Goal: Information Seeking & Learning: Learn about a topic

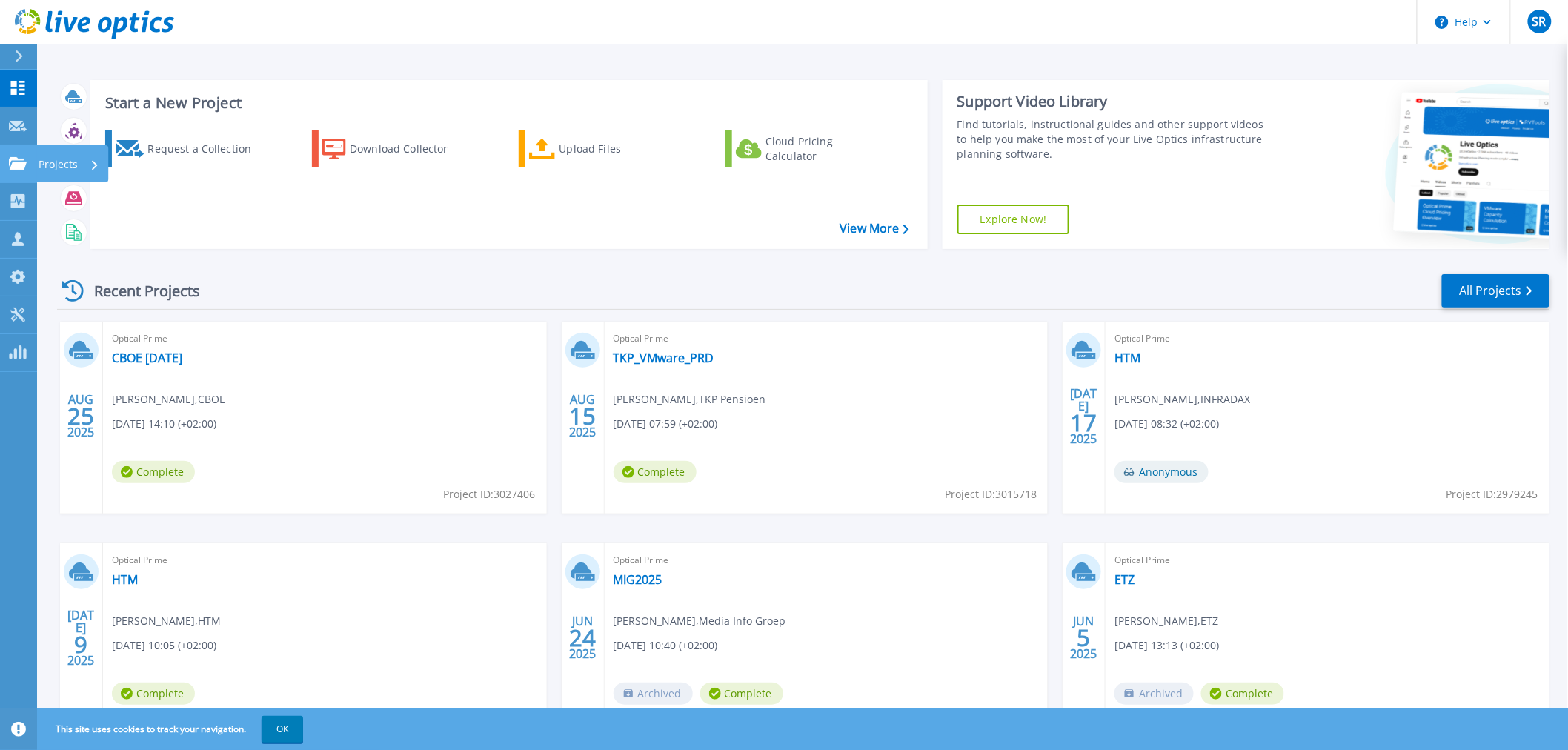
click at [17, 170] on link "Projects Projects" at bounding box center [19, 164] width 37 height 37
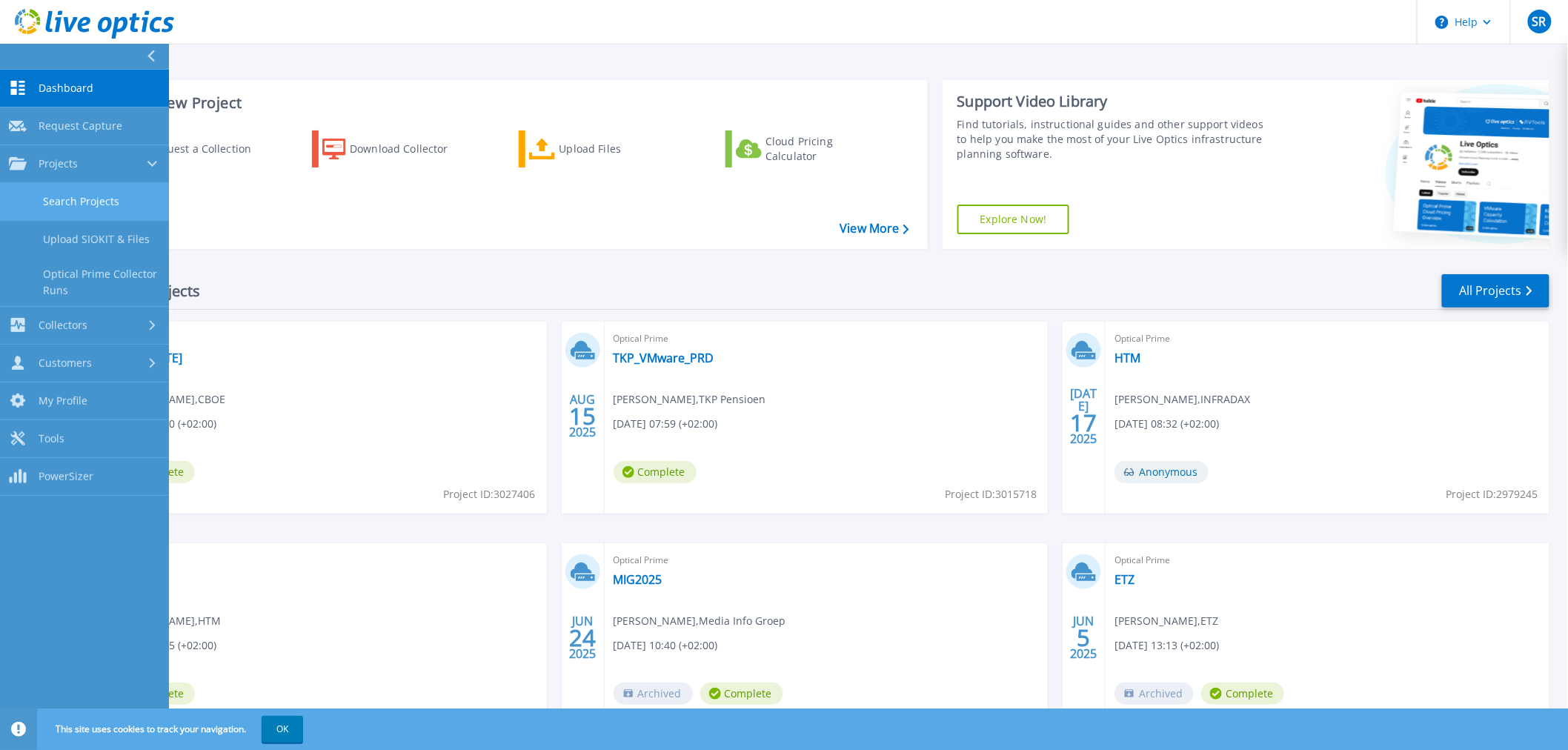
click at [88, 188] on link "Search Projects" at bounding box center [85, 202] width 169 height 37
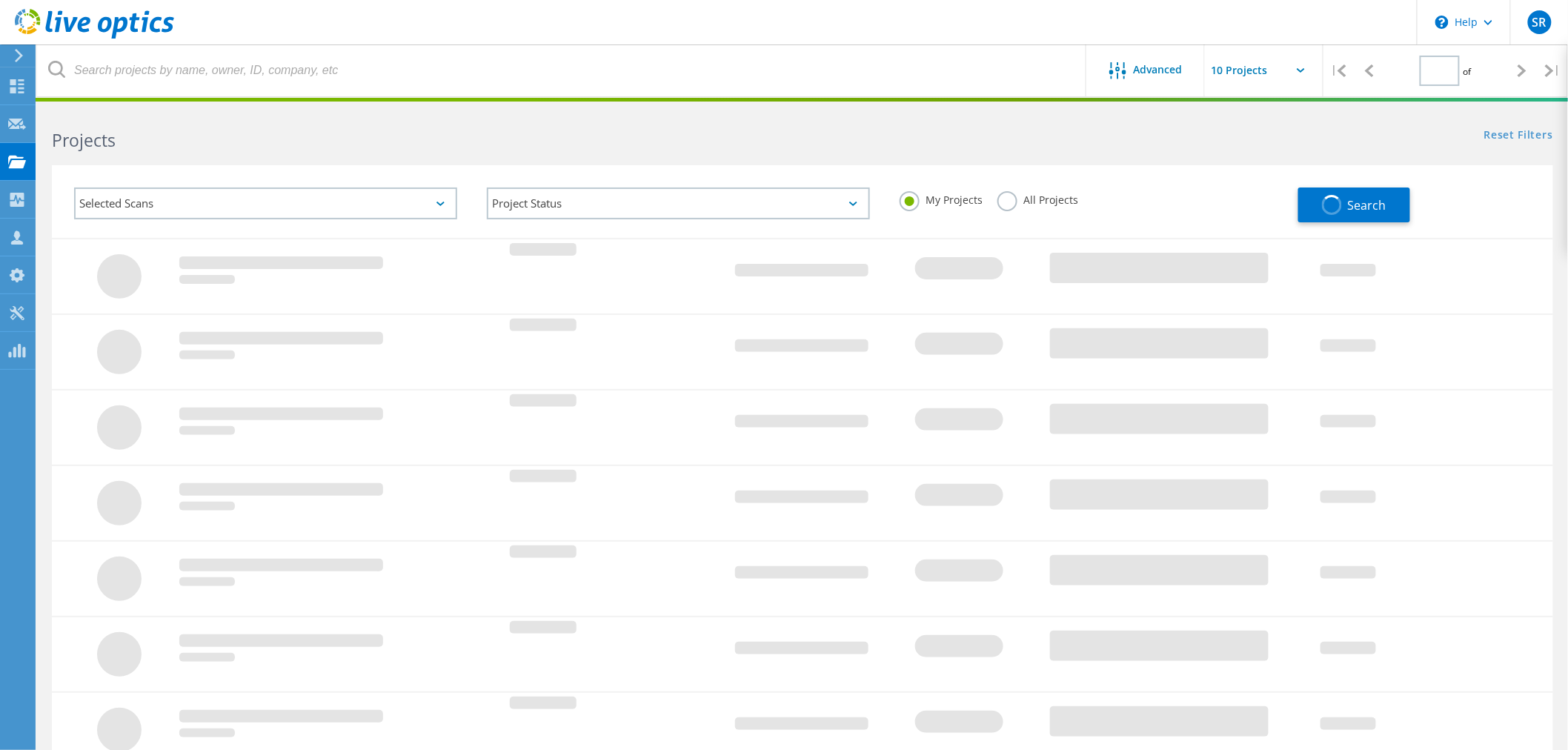
type input "1"
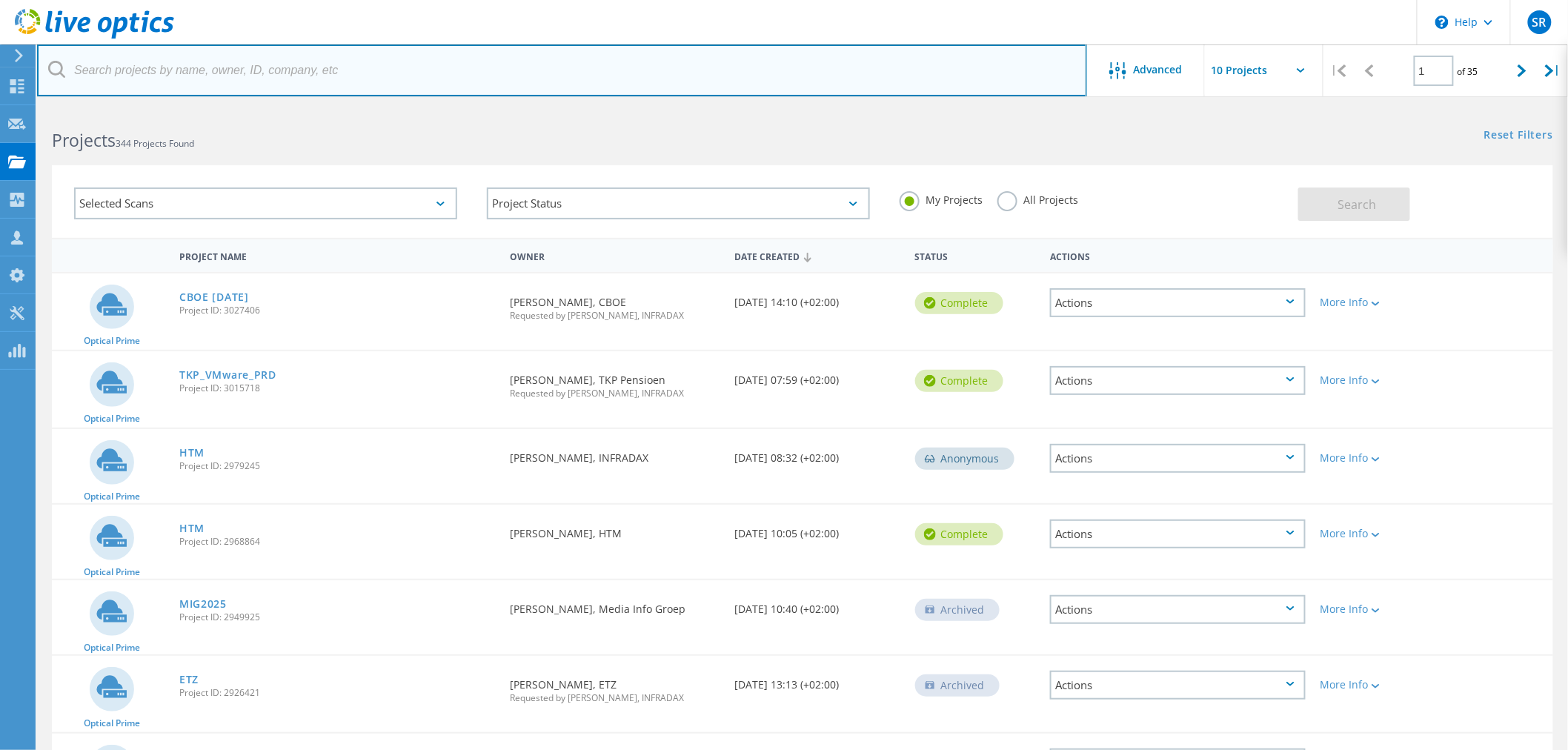
click at [188, 83] on input "text" at bounding box center [562, 70] width 1050 height 52
type input "desan"
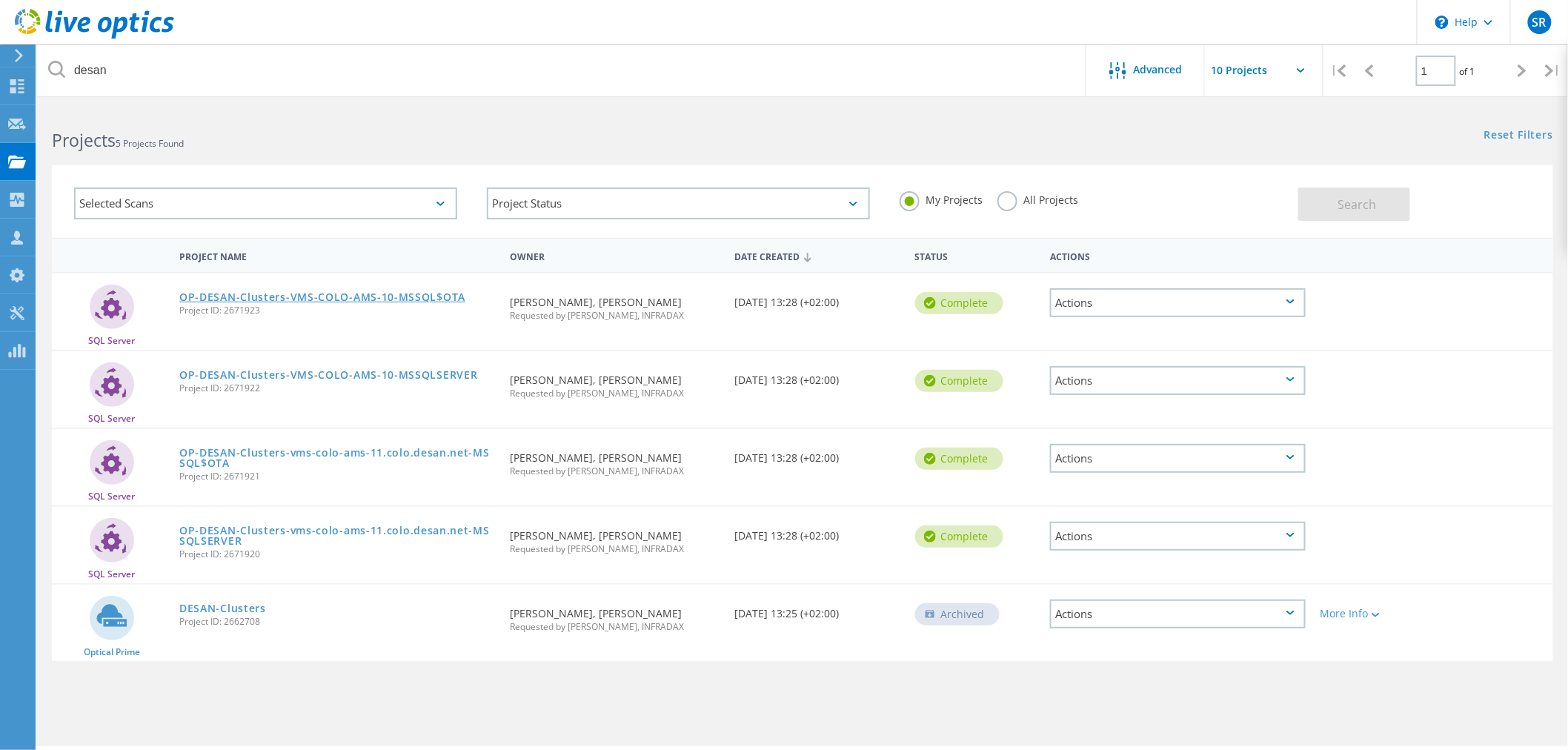
click at [228, 292] on link "OP-DESAN-Clusters-VMS-COLO-AMS-10-MSSQL$OTA" at bounding box center [322, 297] width 286 height 11
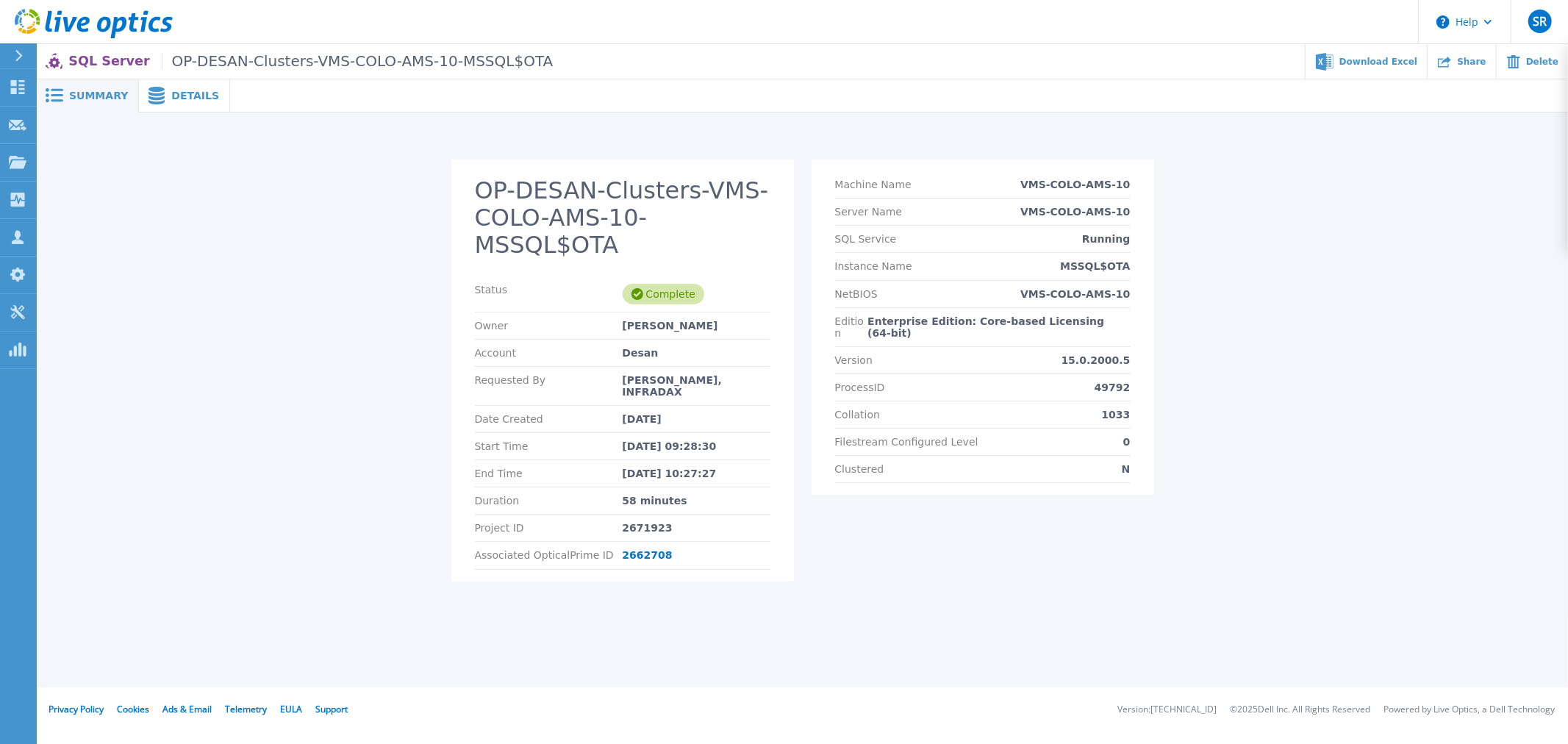
click at [180, 91] on span "Details" at bounding box center [194, 96] width 48 height 11
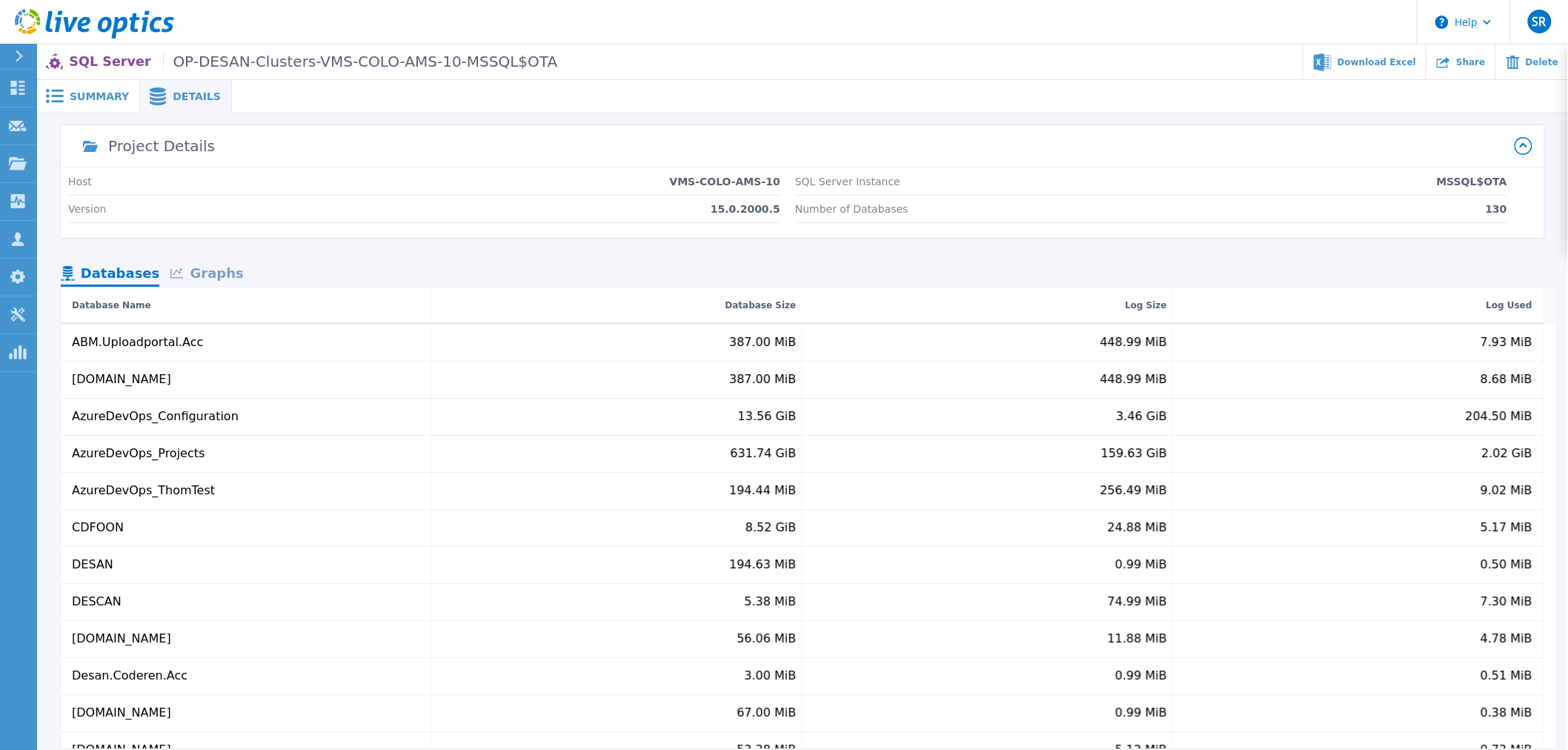
click at [211, 273] on div "Graphs" at bounding box center [207, 275] width 94 height 26
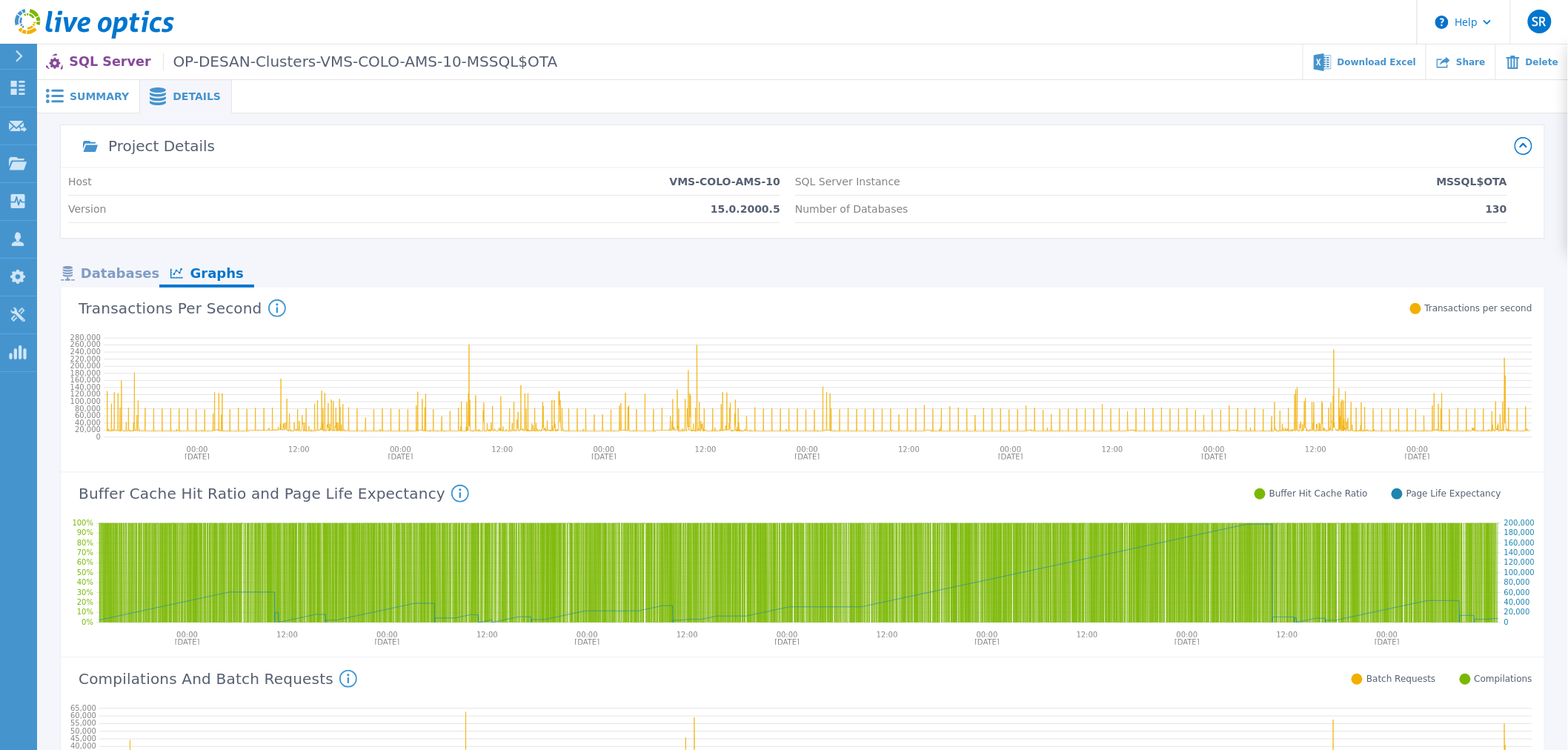
click at [90, 20] on icon at bounding box center [94, 24] width 159 height 31
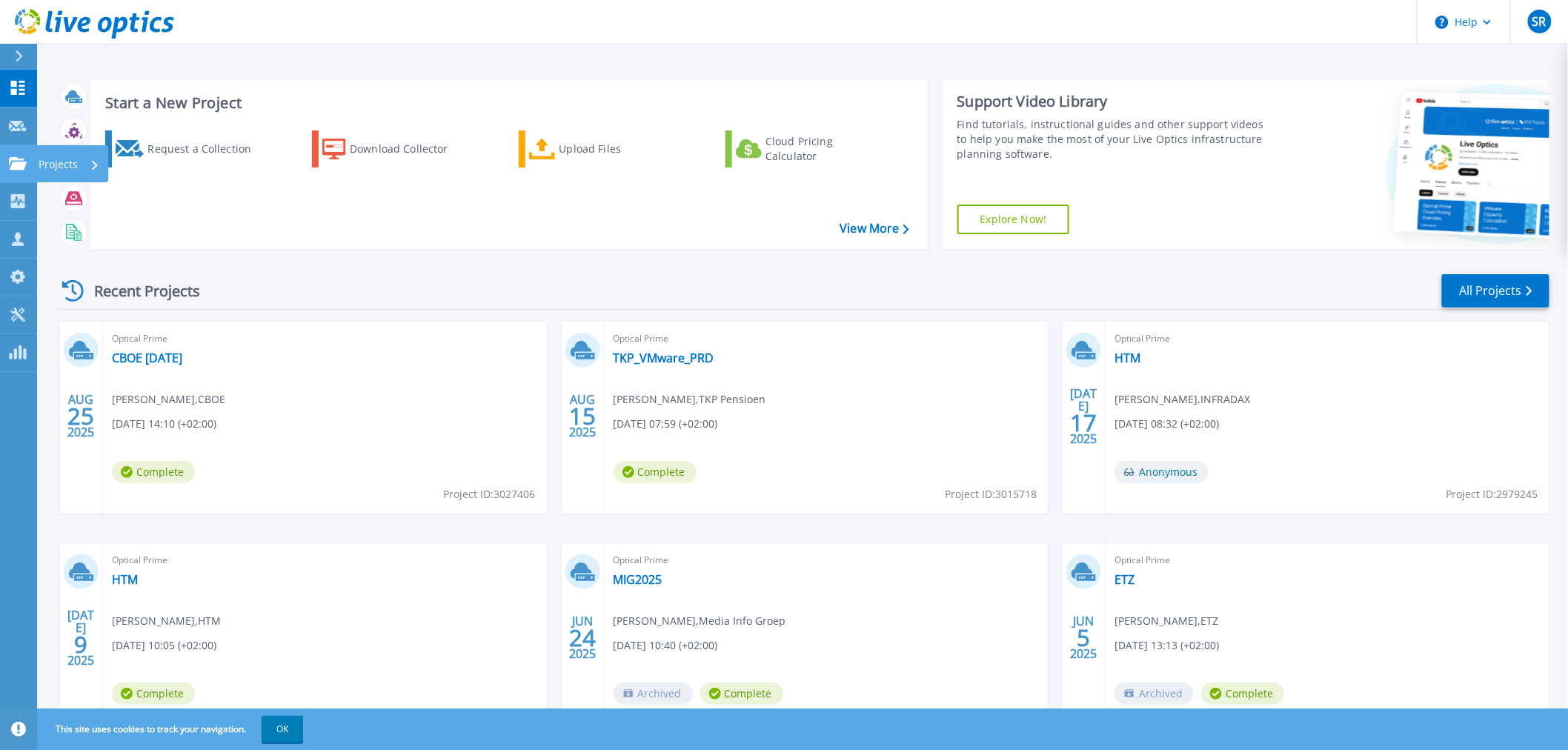
click at [17, 173] on link "Projects Projects" at bounding box center [19, 164] width 37 height 37
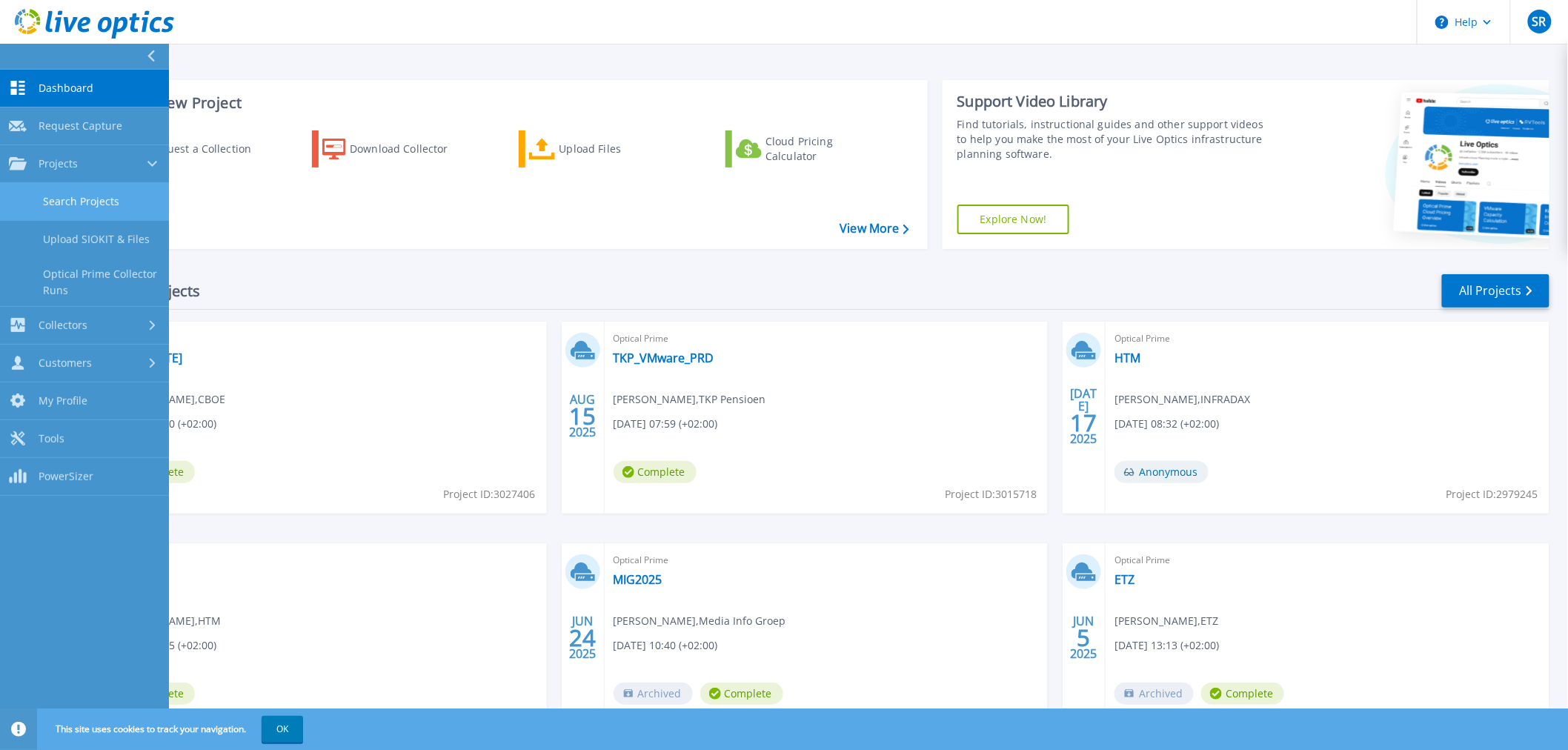
click at [91, 204] on link "Search Projects" at bounding box center [85, 202] width 169 height 37
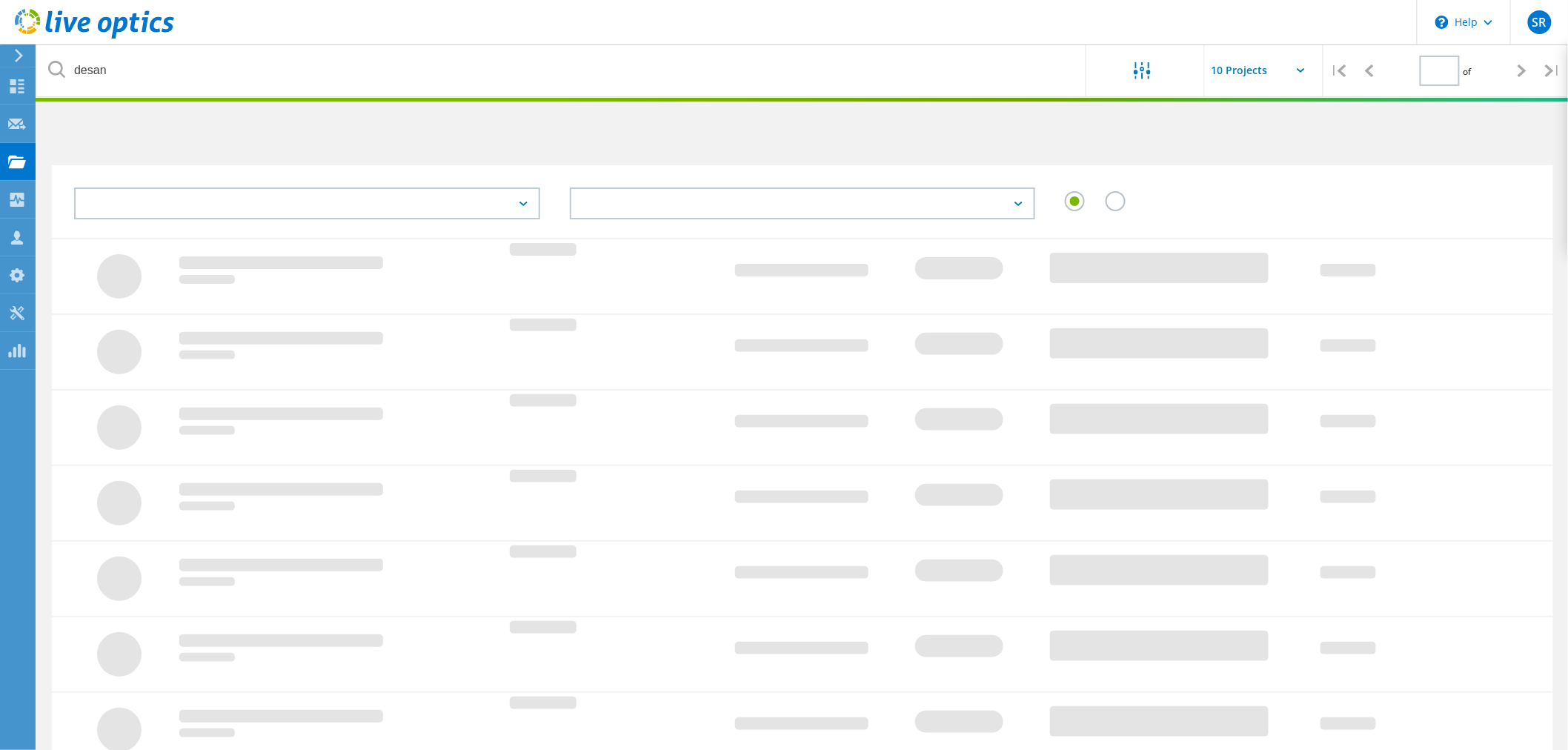
type input "1"
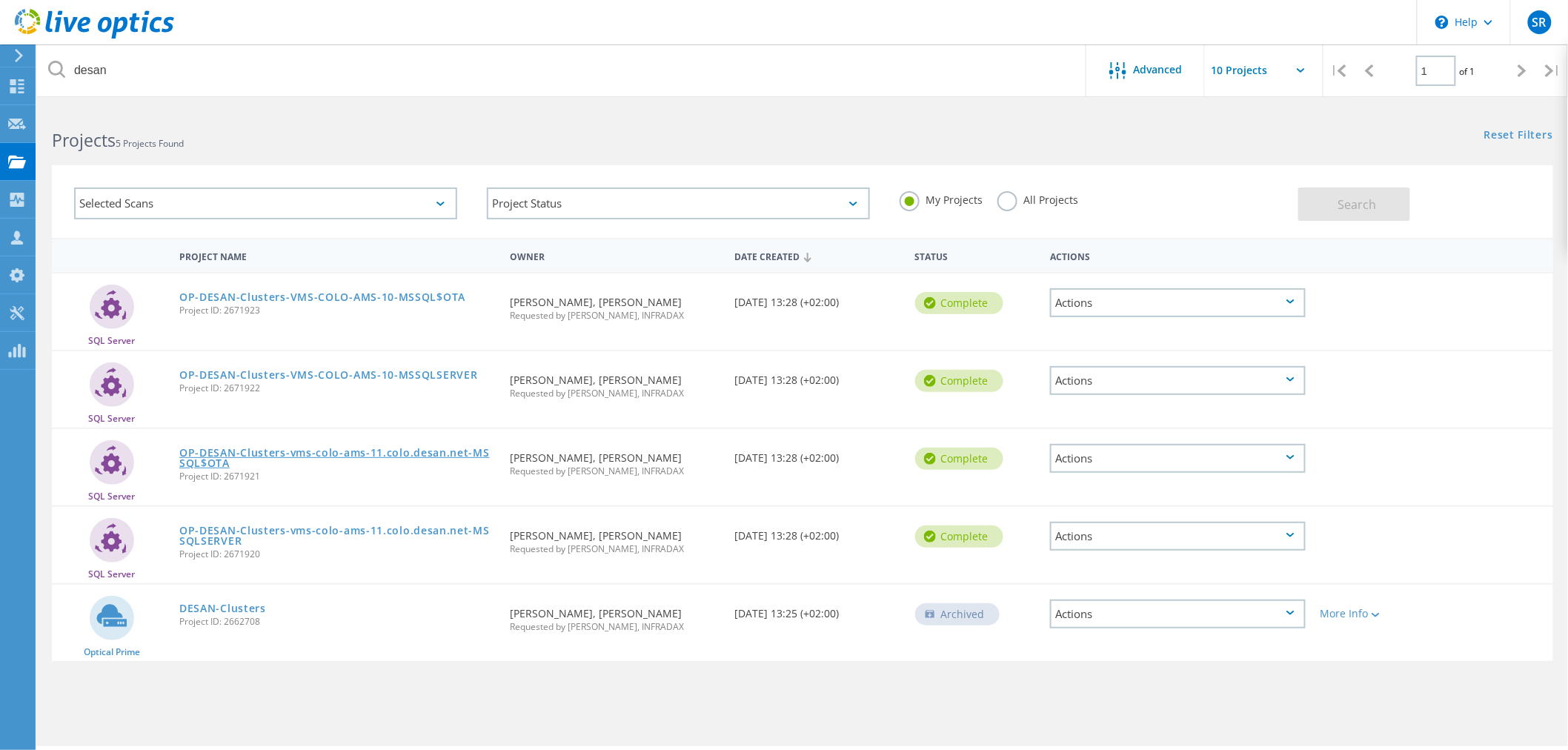
click at [211, 449] on link "OP-DESAN-Clusters-vms-colo-ams-11.colo.desan.net-MSSQL$OTA" at bounding box center [336, 458] width 316 height 21
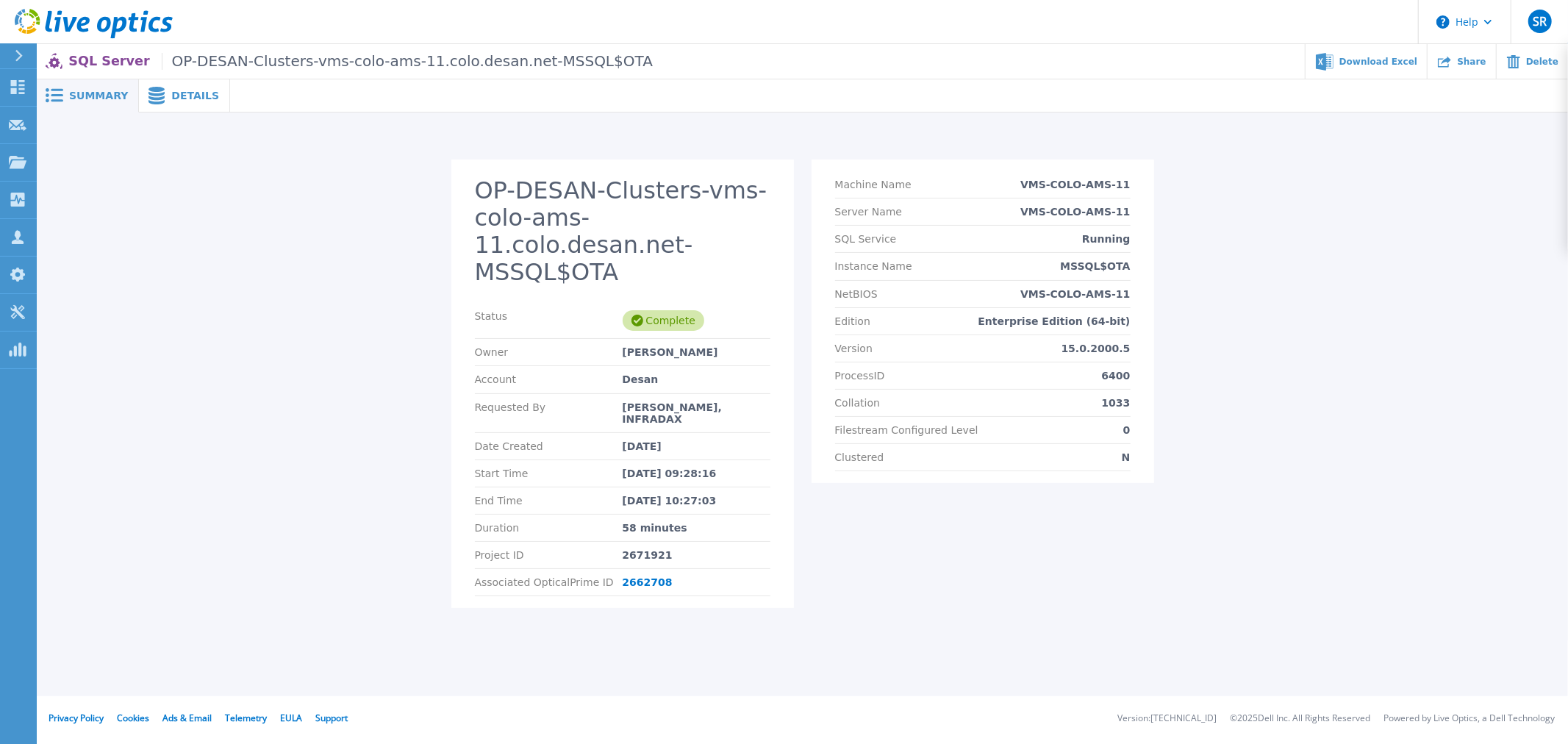
click at [181, 91] on span "Details" at bounding box center [194, 96] width 48 height 11
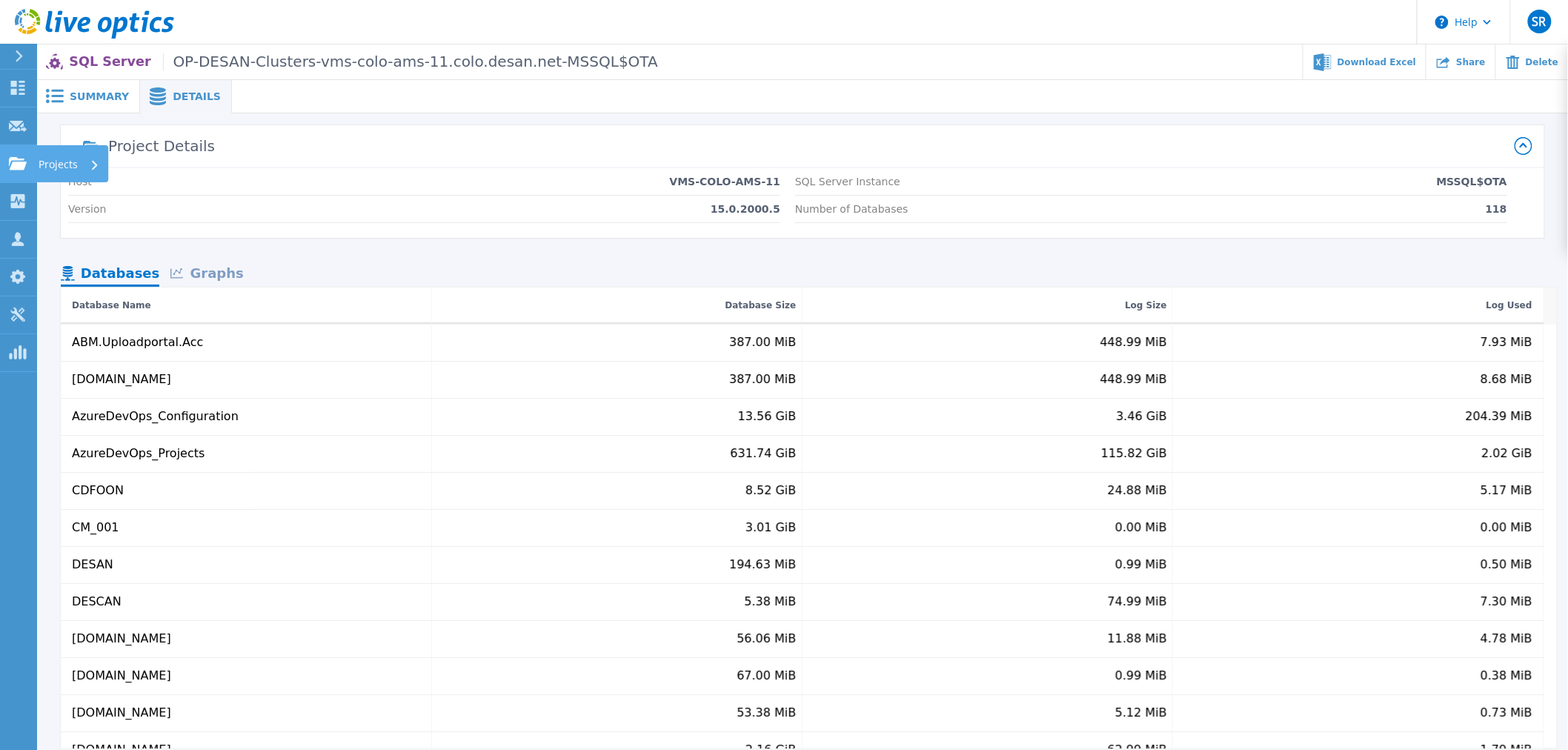
click at [19, 163] on icon at bounding box center [18, 163] width 18 height 13
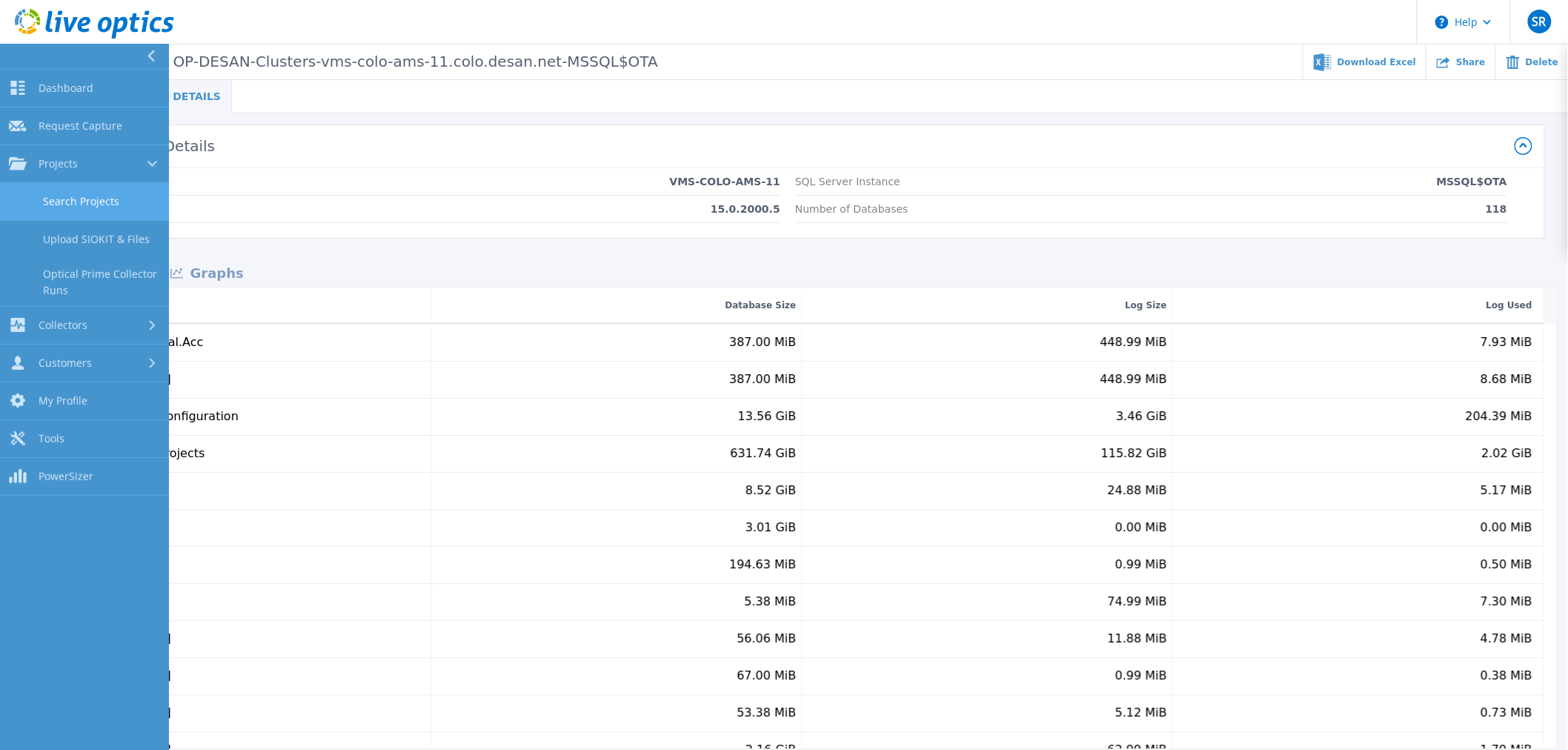
click at [74, 190] on link "Search Projects" at bounding box center [85, 202] width 169 height 37
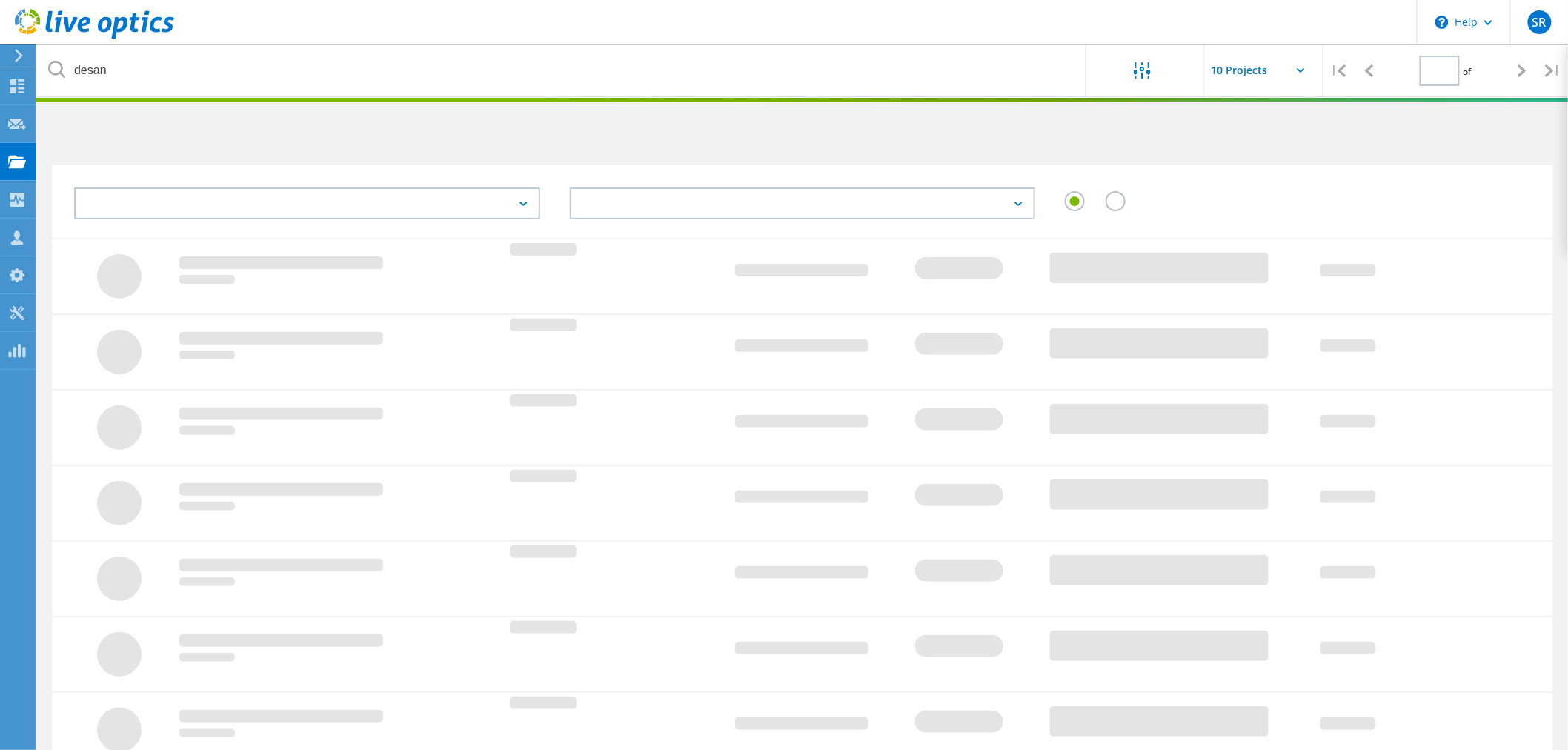
type input "1"
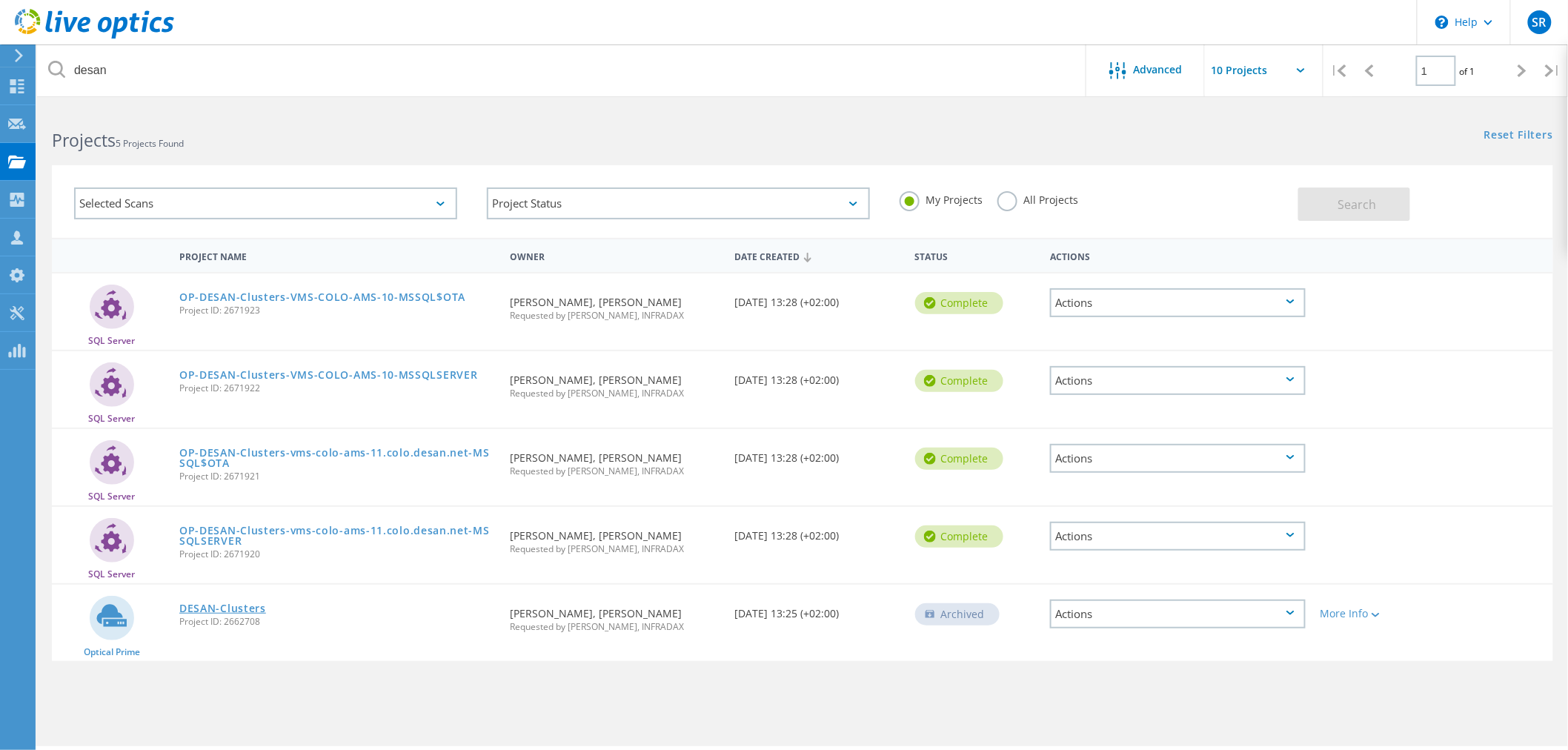
click at [212, 603] on link "DESAN-Clusters" at bounding box center [222, 608] width 87 height 11
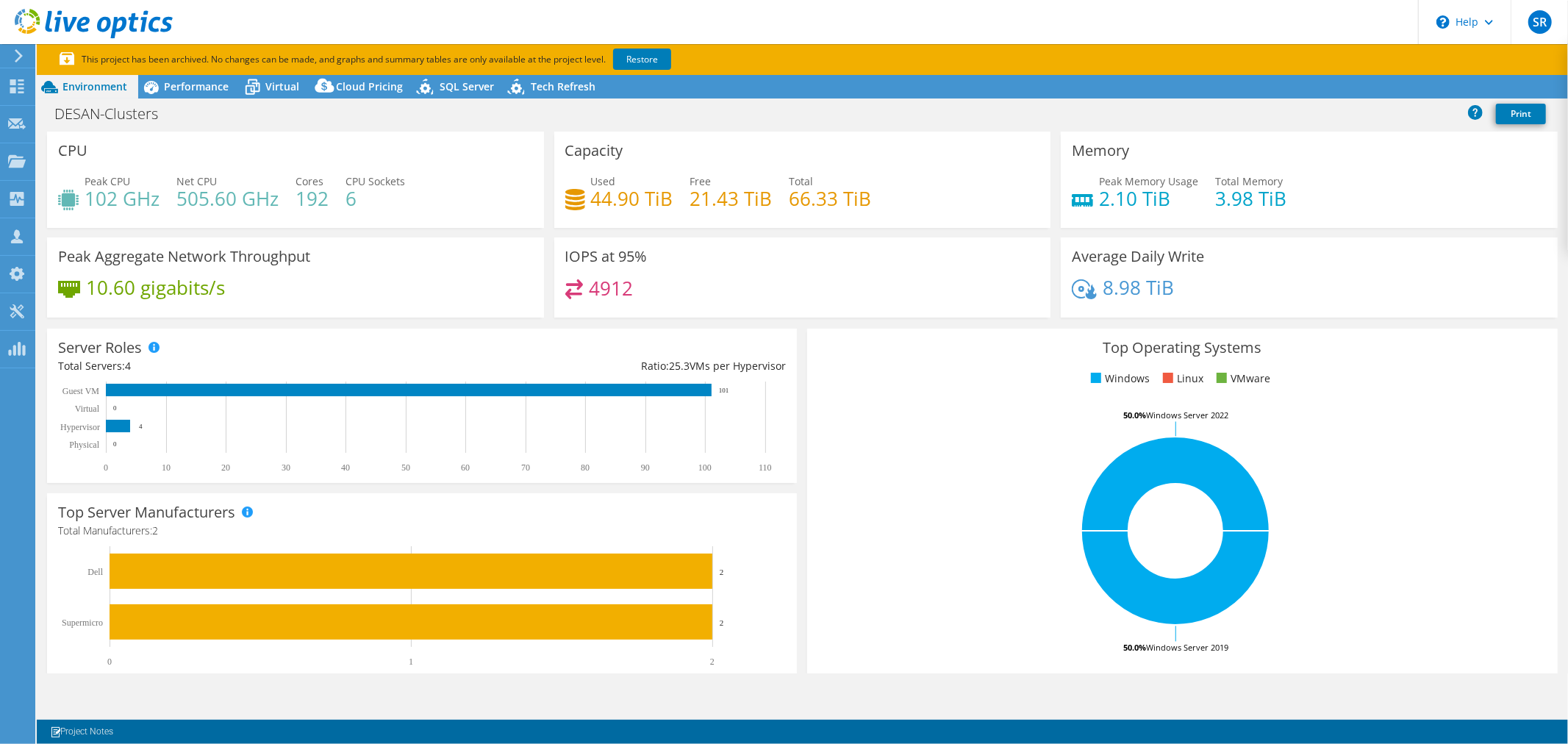
select select "USD"
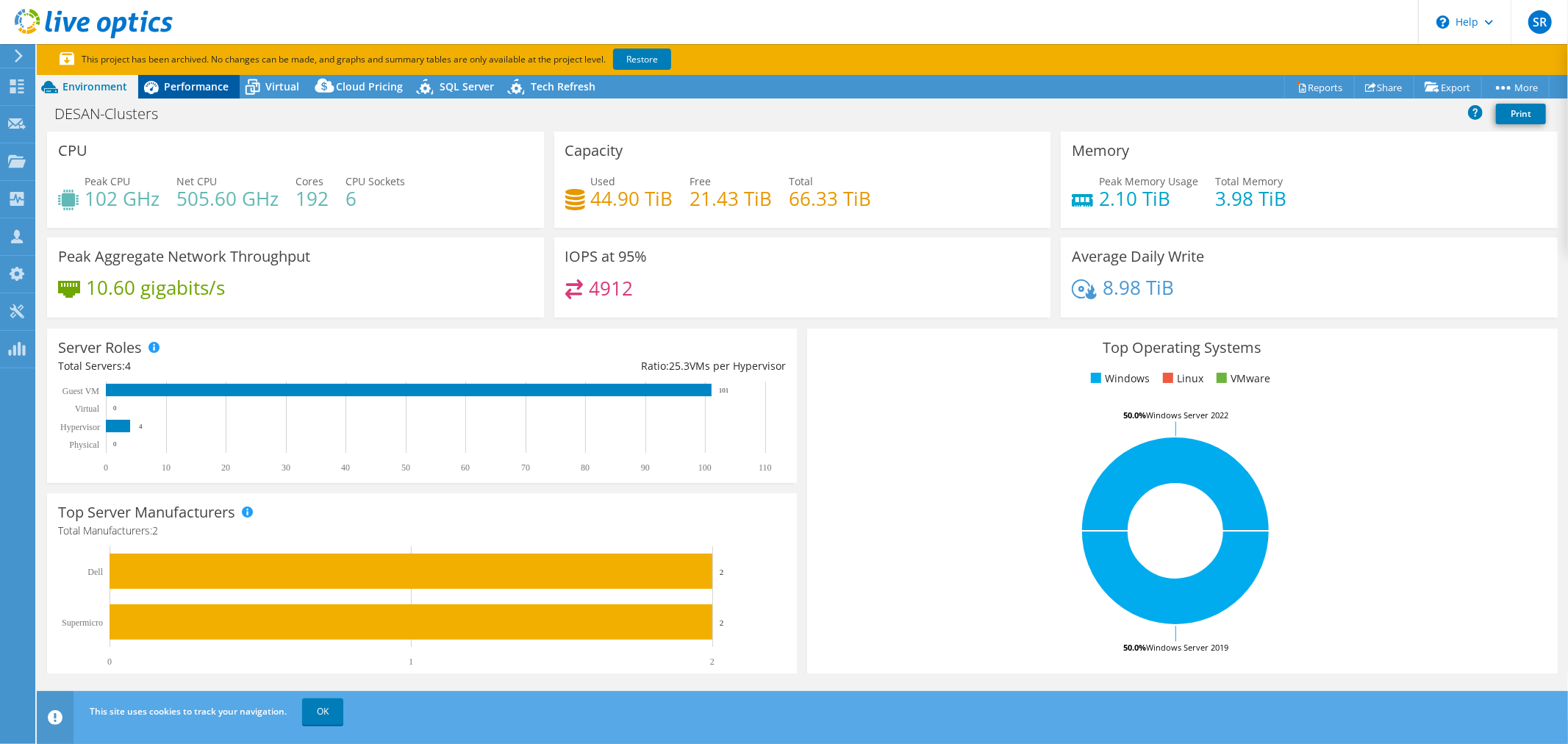
click at [209, 83] on span "Performance" at bounding box center [196, 86] width 64 height 14
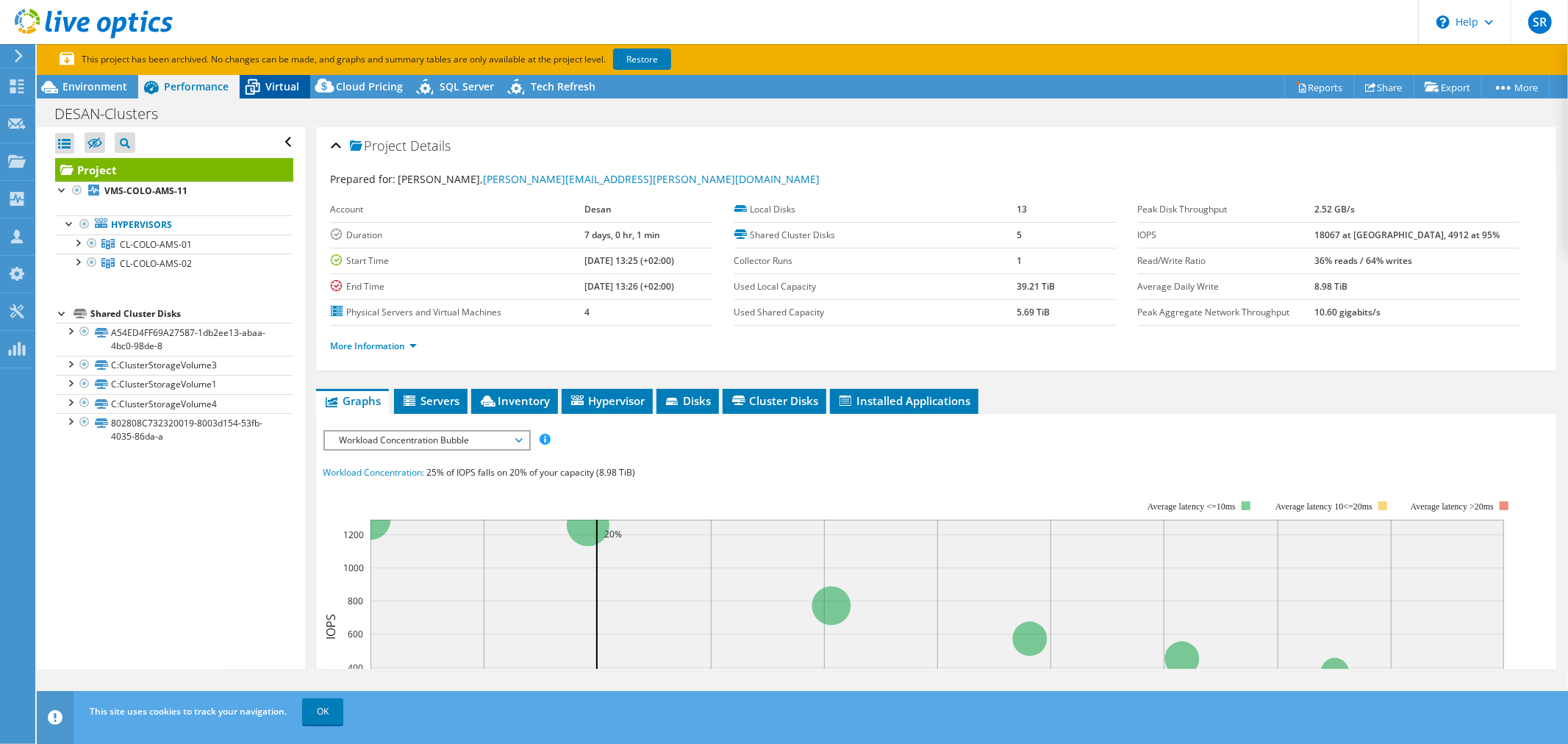
click at [287, 83] on span "Virtual" at bounding box center [282, 86] width 34 height 14
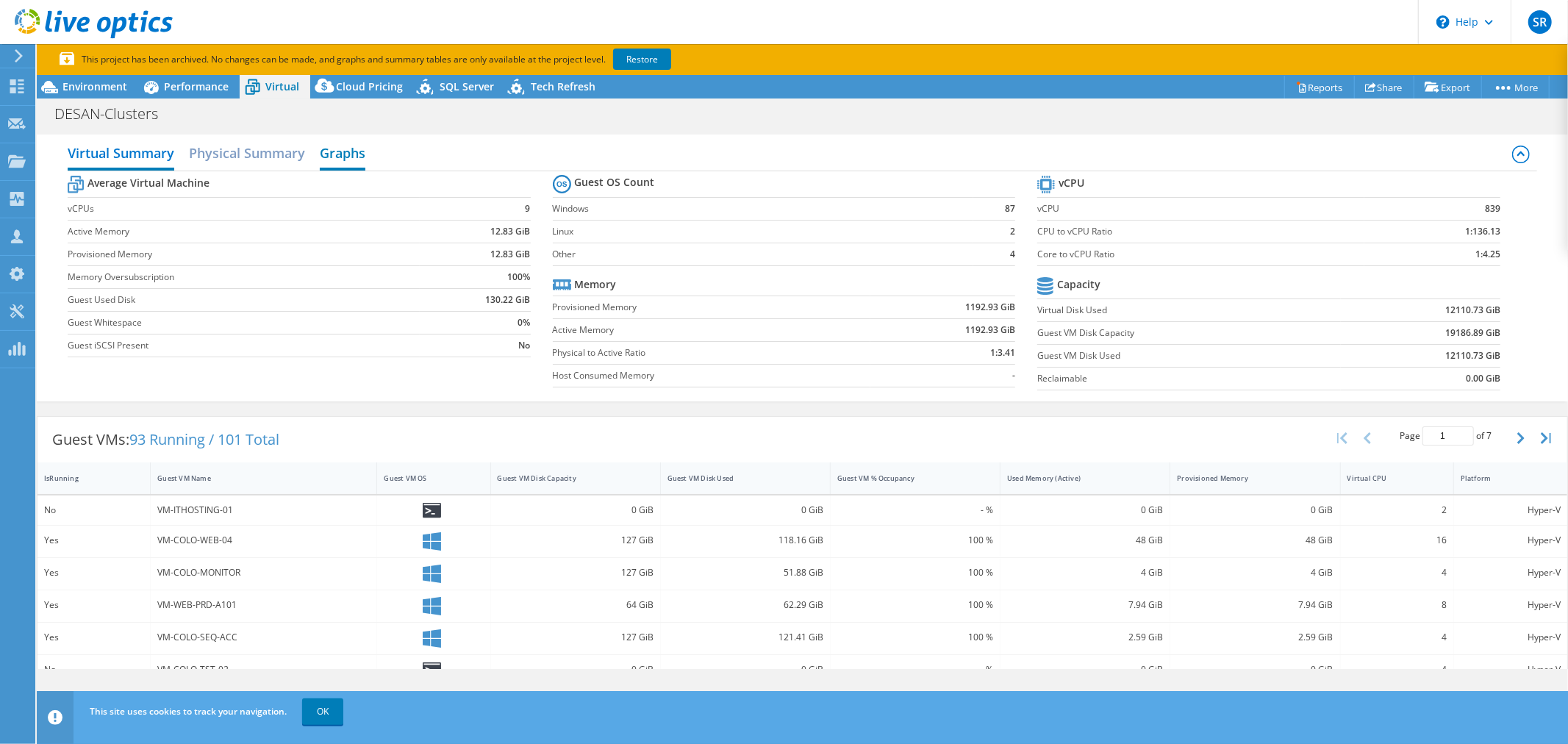
click at [340, 148] on h2 "Graphs" at bounding box center [343, 154] width 46 height 32
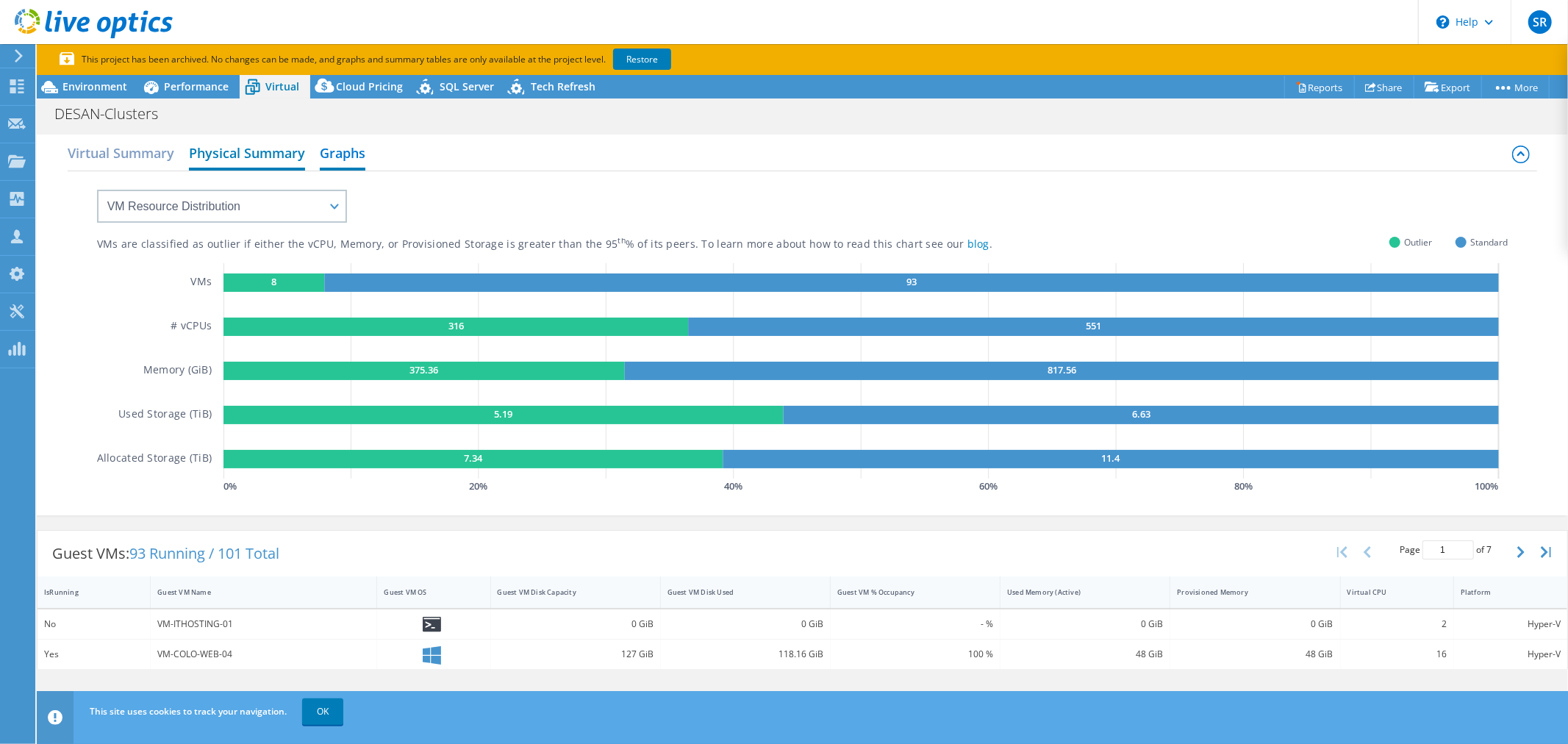
click at [247, 149] on h2 "Physical Summary" at bounding box center [247, 154] width 116 height 32
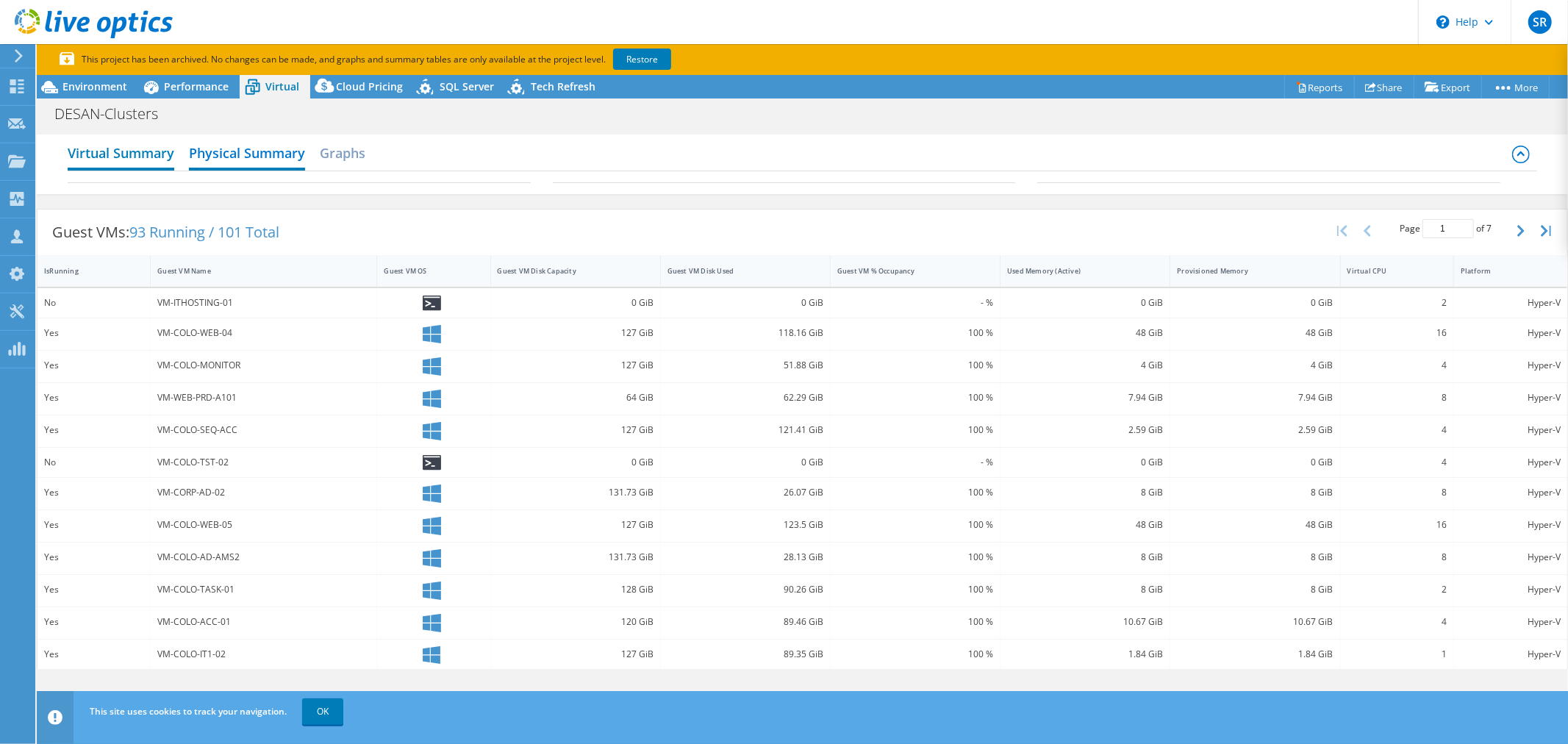
click at [127, 147] on h2 "Virtual Summary" at bounding box center [120, 154] width 106 height 32
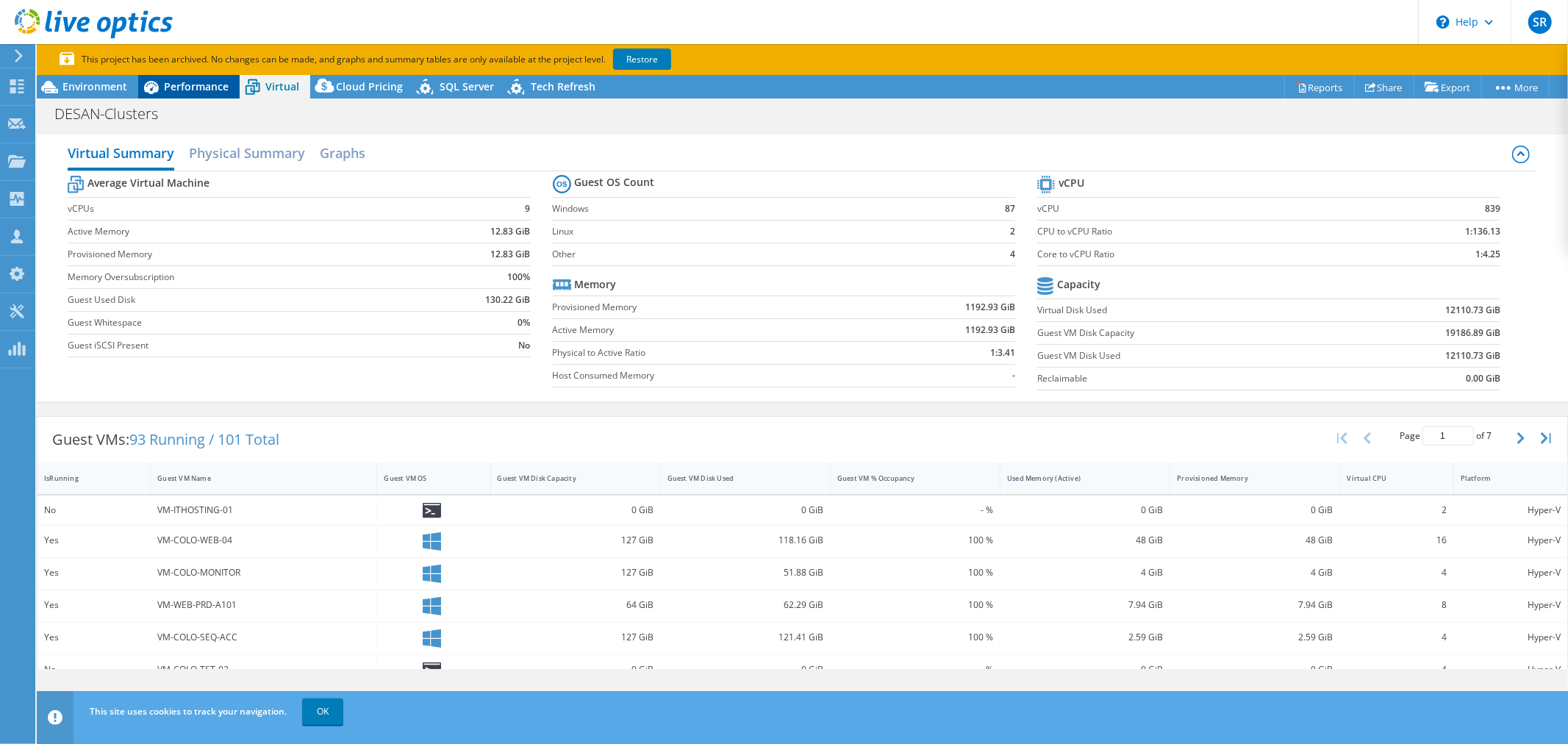
click at [181, 85] on span "Performance" at bounding box center [196, 86] width 64 height 14
